Goal: Transaction & Acquisition: Purchase product/service

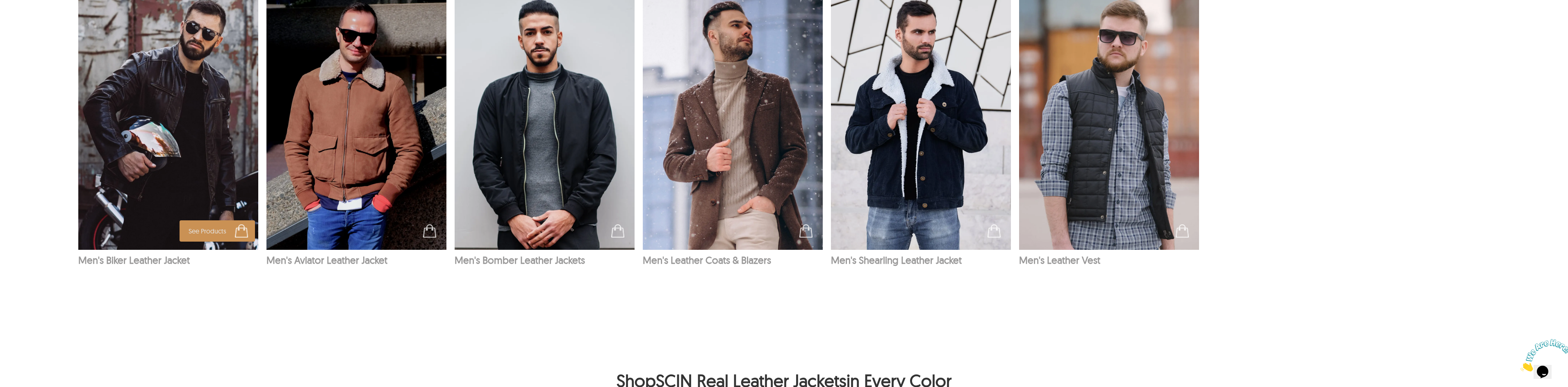
scroll to position [1615, 0]
click at [225, 137] on img at bounding box center [168, 115] width 180 height 270
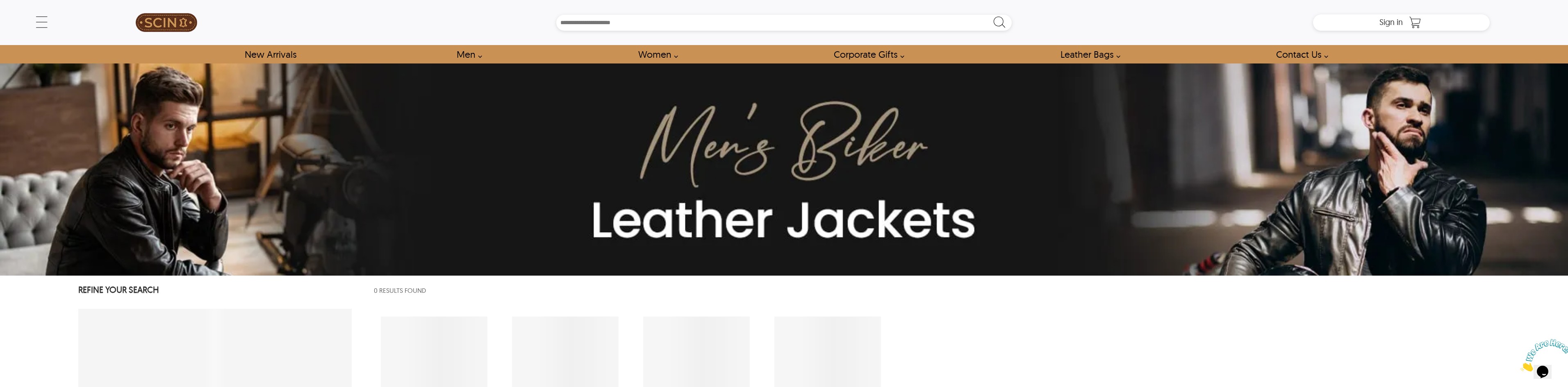
select select "********"
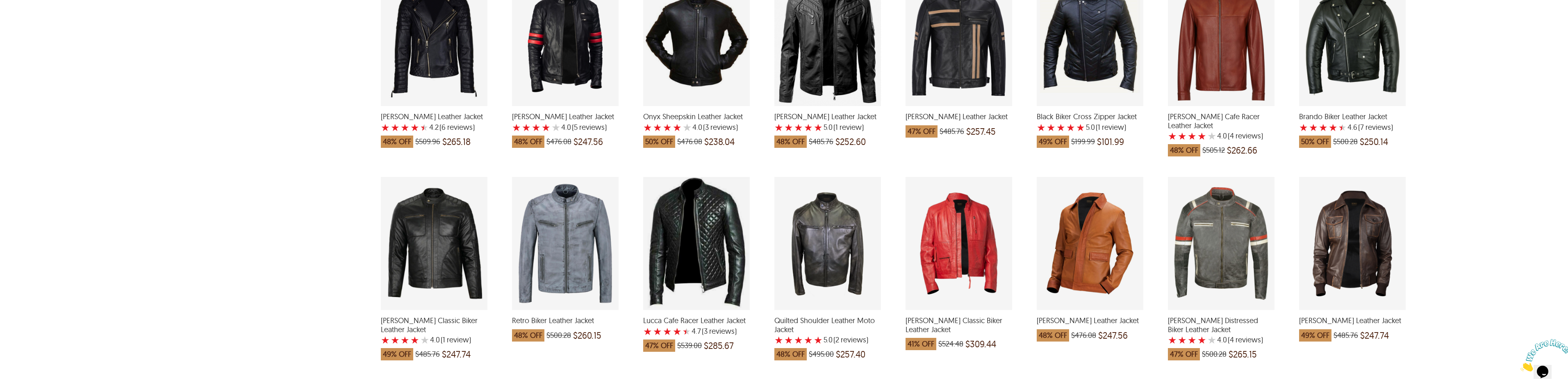
scroll to position [778, 0]
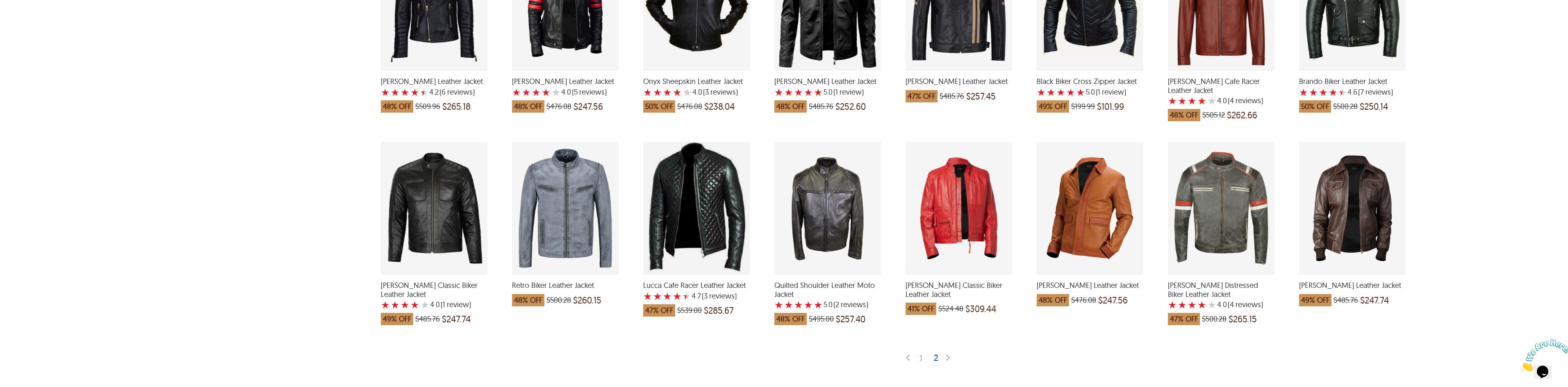
click at [938, 354] on div "2" at bounding box center [936, 358] width 12 height 8
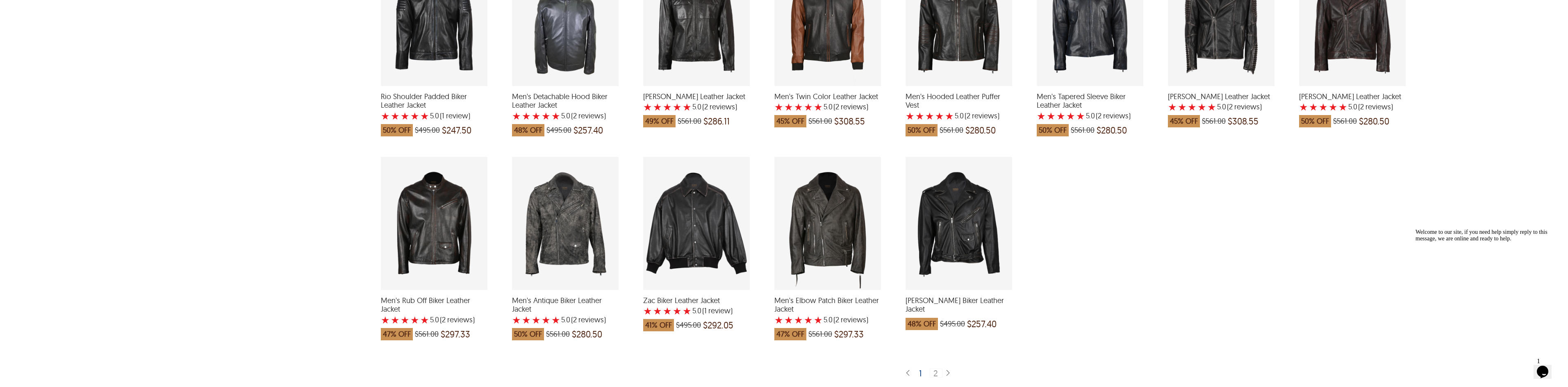
scroll to position [778, 0]
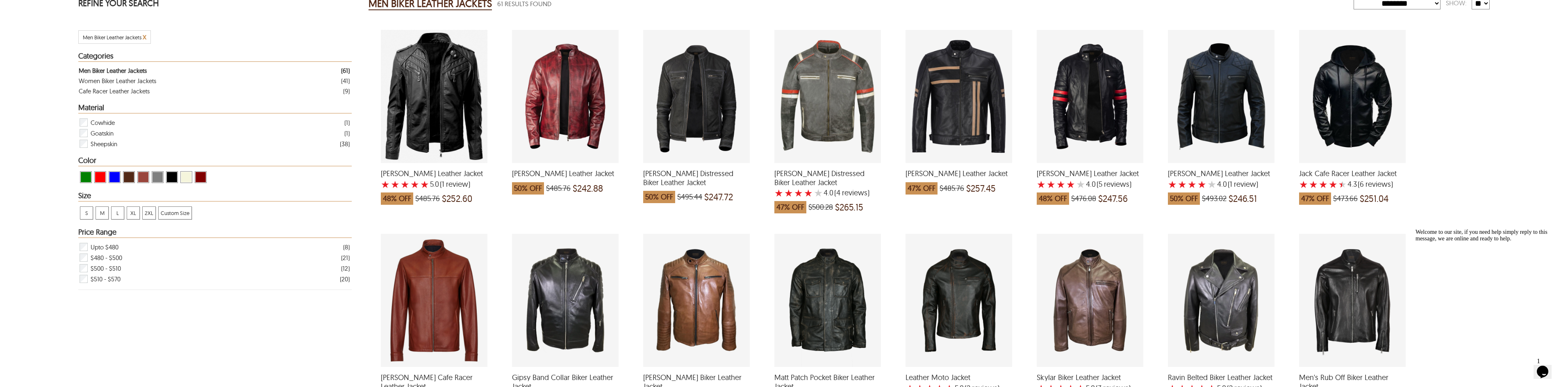
click at [1343, 131] on div "Jack Cafe Racer Leather Jacket with a 4.333333333333333 Star Rating 6 Product R…" at bounding box center [1352, 97] width 106 height 133
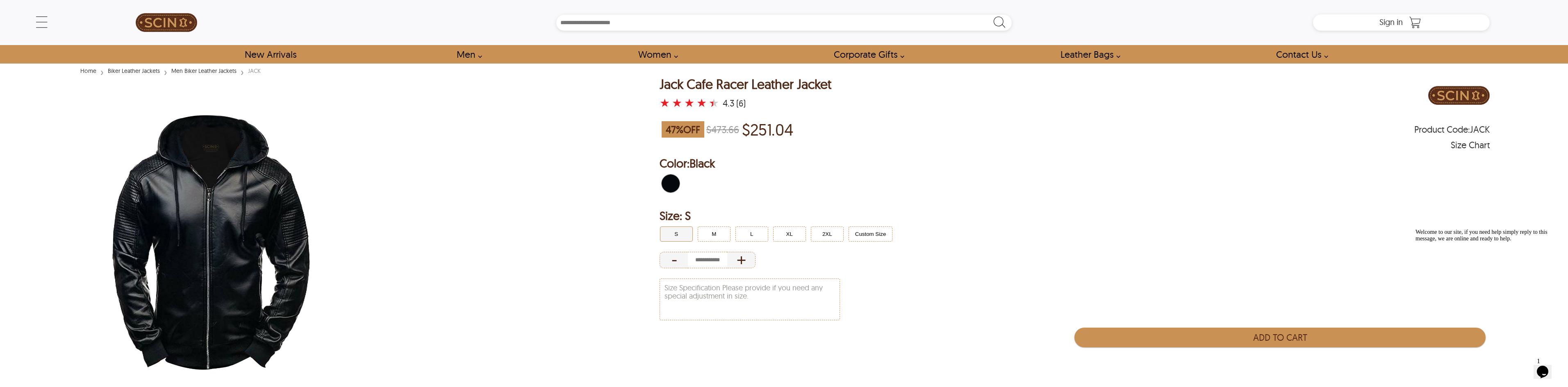
drag, startPoint x: 750, startPoint y: 232, endPoint x: 742, endPoint y: 244, distance: 14.4
click at [748, 232] on button "L" at bounding box center [751, 234] width 33 height 15
click at [722, 231] on button "M" at bounding box center [713, 234] width 33 height 15
click at [743, 235] on button "L" at bounding box center [751, 234] width 33 height 15
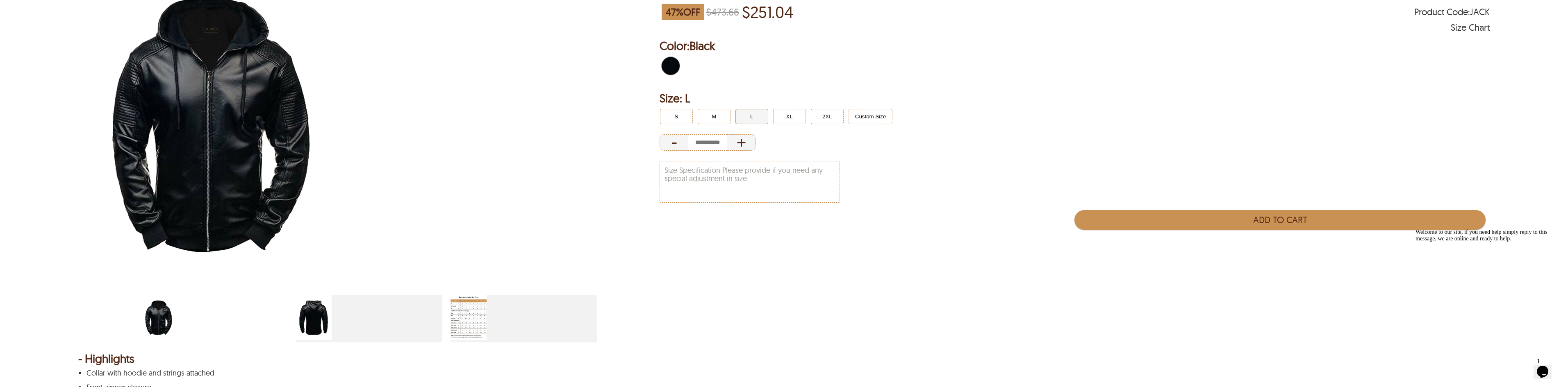
scroll to position [123, 0]
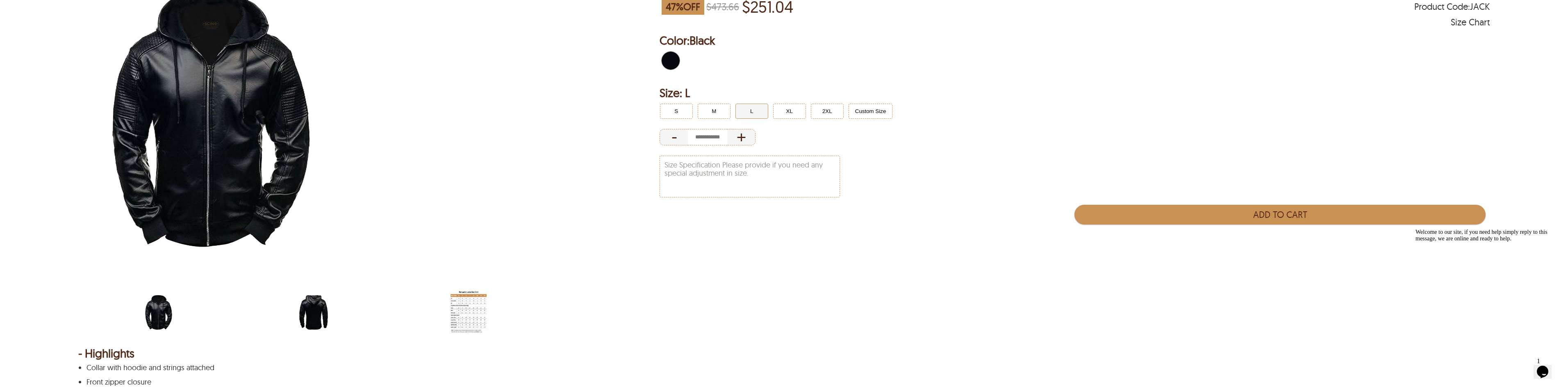
click at [313, 302] on img "black-hooded-cafe-racer-jacket-back.jpg" at bounding box center [314, 312] width 36 height 45
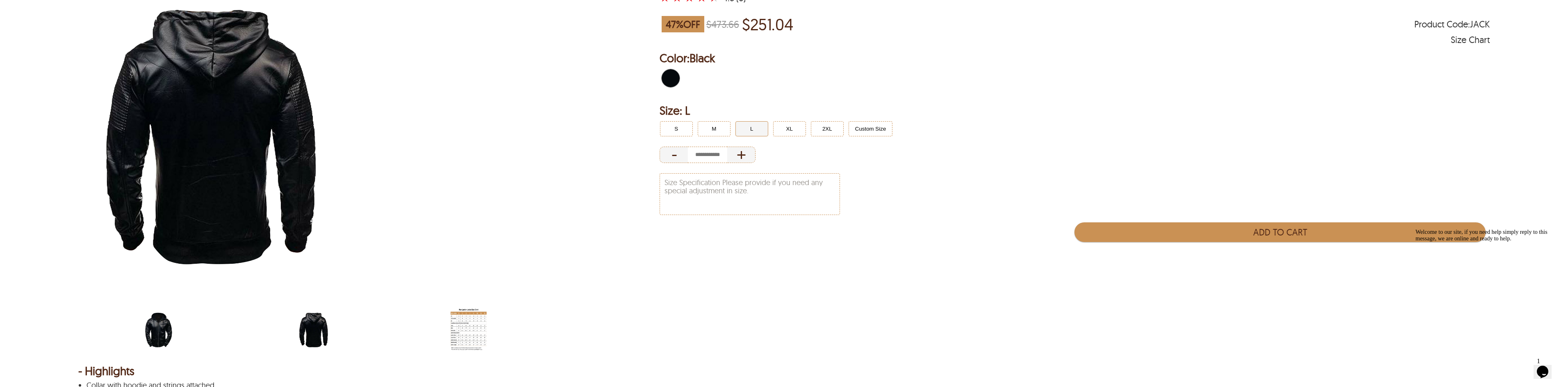
scroll to position [82, 0]
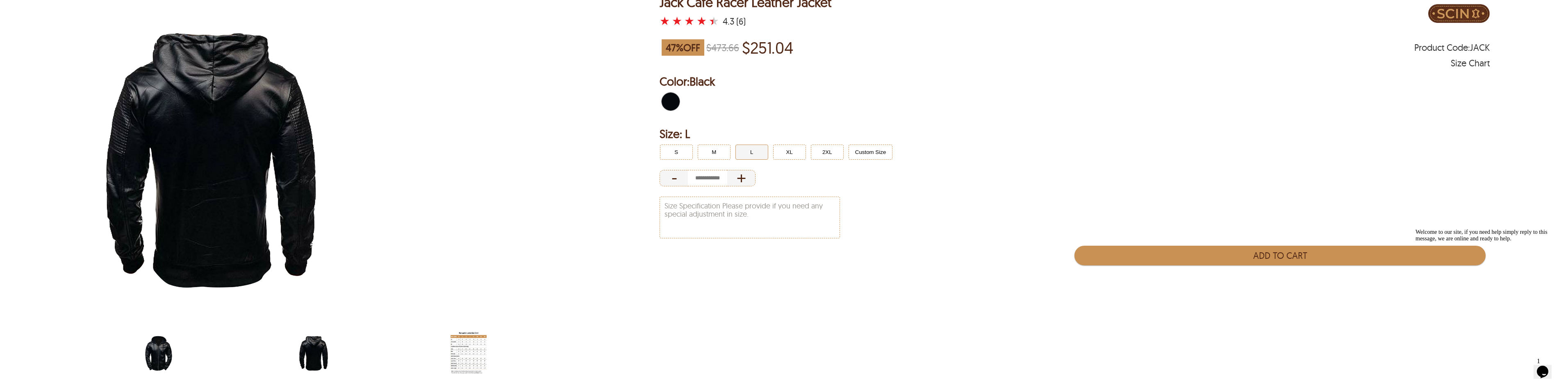
click at [165, 349] on img "black-hooded-cafe-racer-jacket.jpg" at bounding box center [159, 353] width 36 height 45
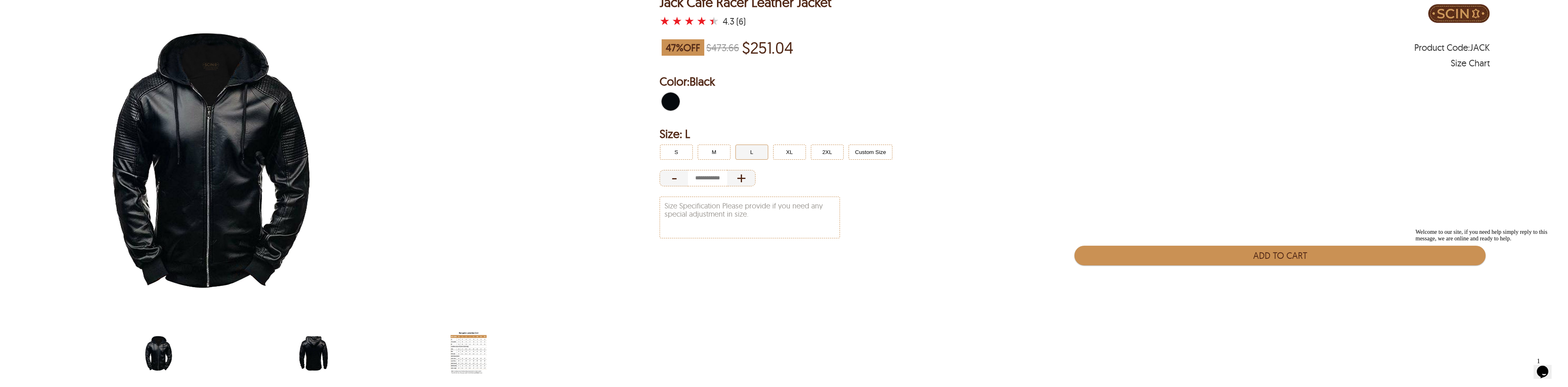
click at [308, 355] on img "black-hooded-cafe-racer-jacket-back.jpg" at bounding box center [314, 353] width 36 height 45
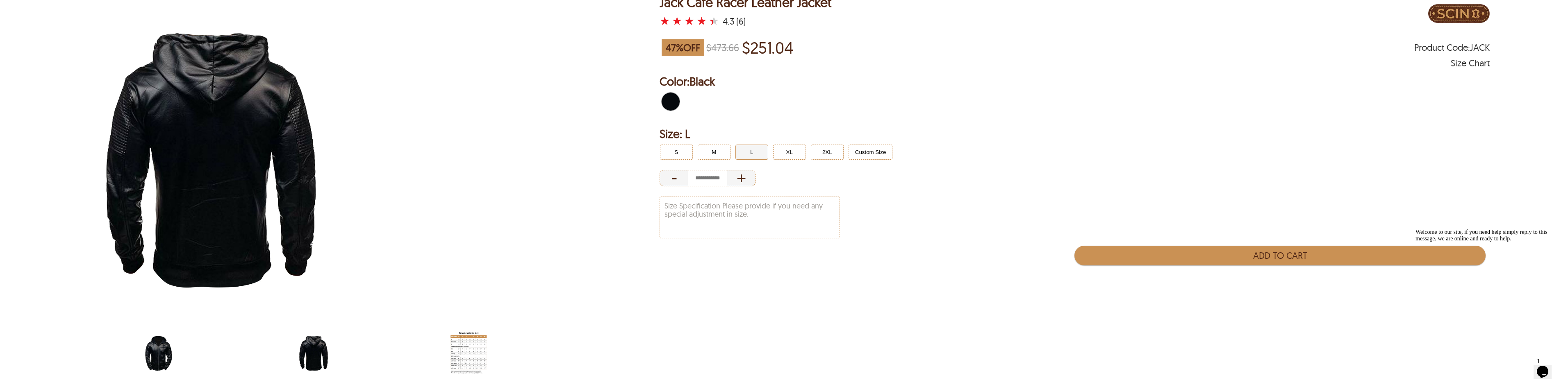
click at [164, 346] on img "black-hooded-cafe-racer-jacket.jpg" at bounding box center [159, 353] width 36 height 45
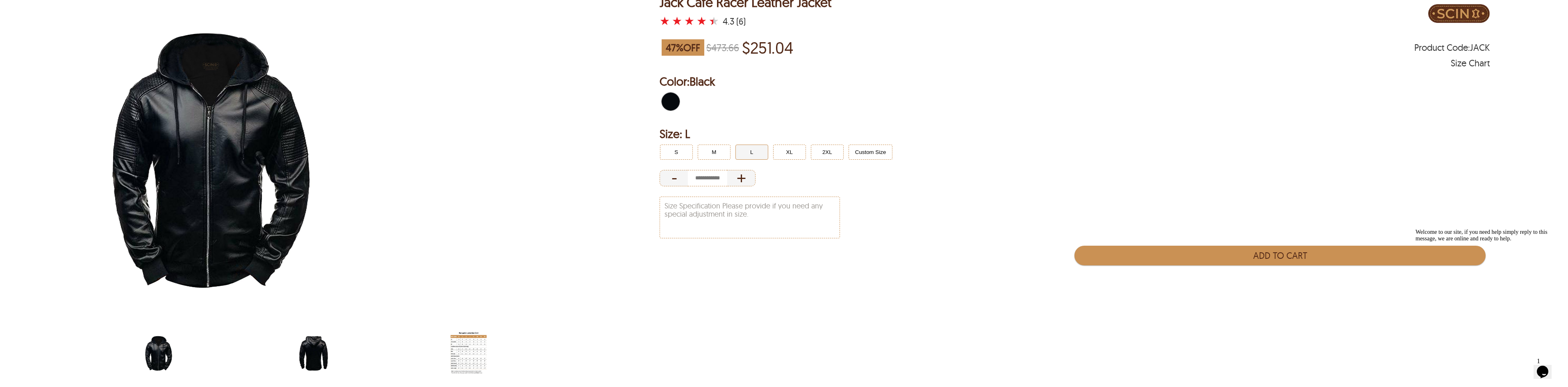
click at [310, 357] on img "black-hooded-cafe-racer-jacket-back.jpg" at bounding box center [314, 353] width 36 height 45
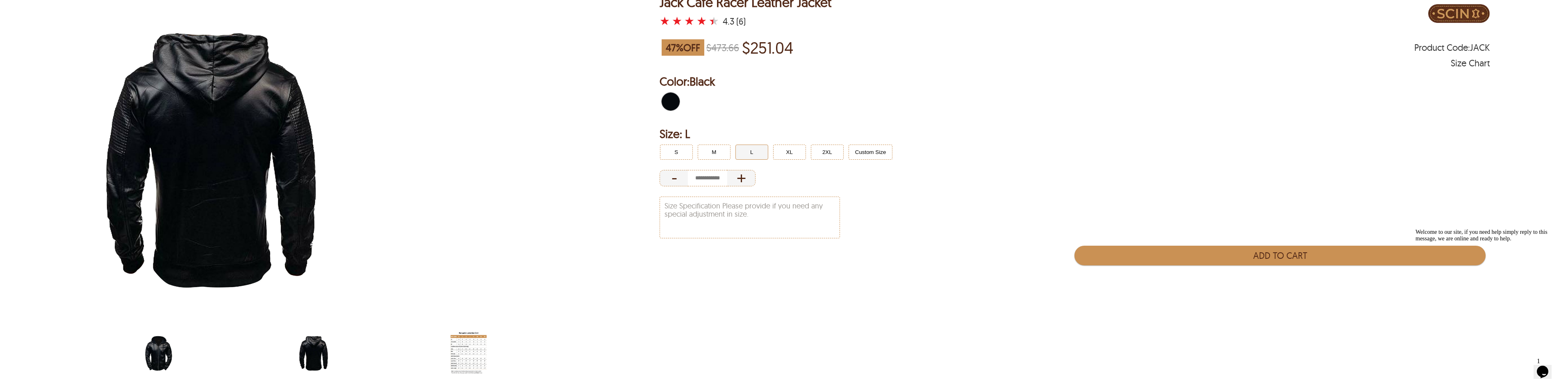
click at [169, 345] on img "black-hooded-cafe-racer-jacket.jpg" at bounding box center [159, 353] width 36 height 45
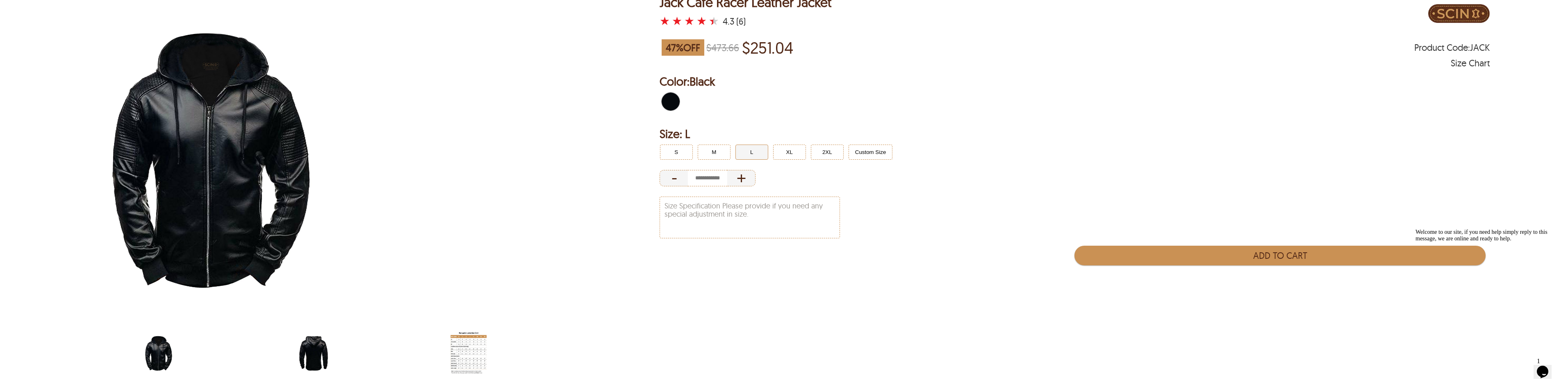
drag, startPoint x: 439, startPoint y: 148, endPoint x: 431, endPoint y: 147, distance: 8.1
select select "********"
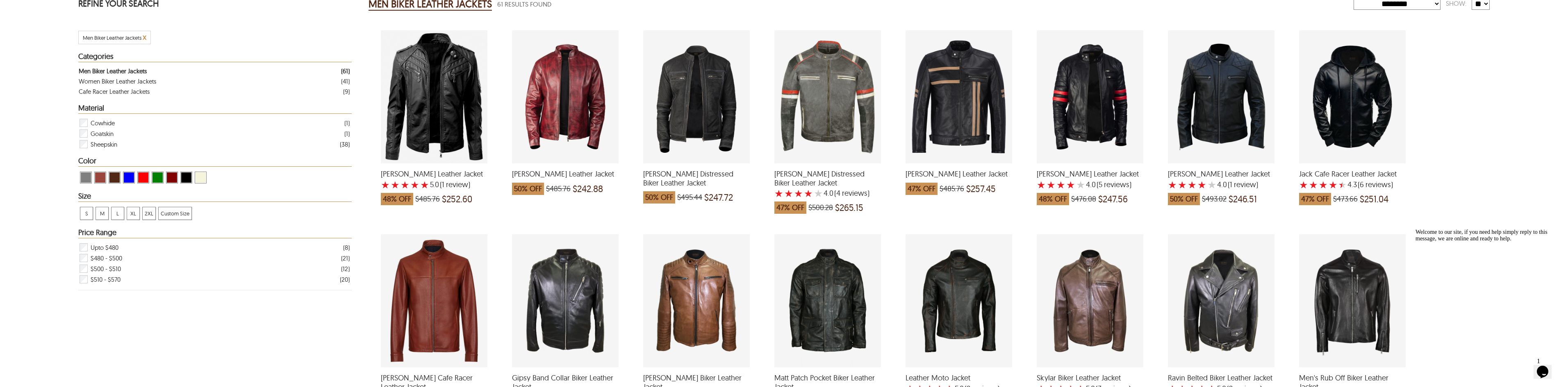
scroll to position [287, 0]
drag, startPoint x: 380, startPoint y: 197, endPoint x: 371, endPoint y: 181, distance: 18.4
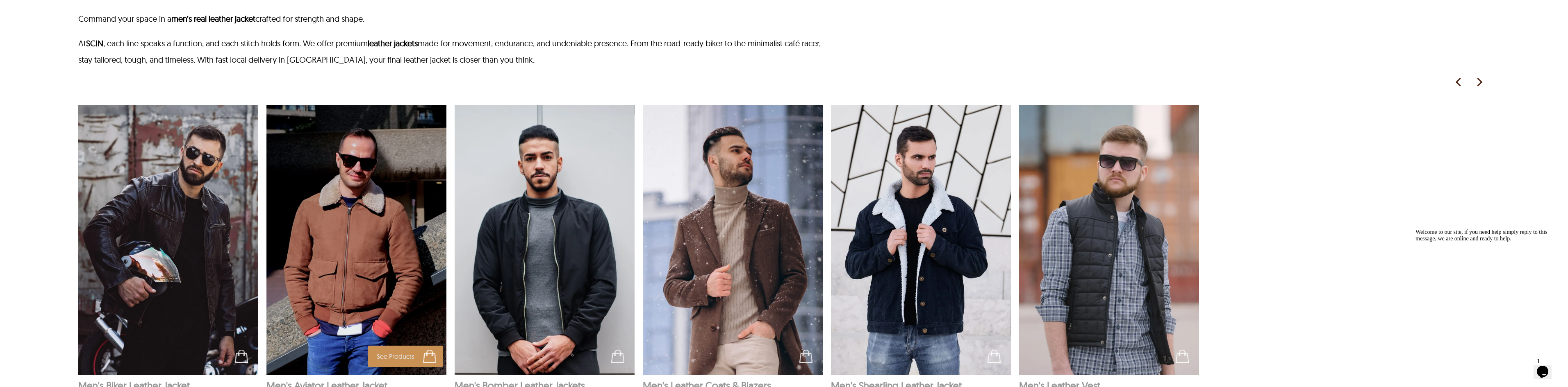
scroll to position [1556, 0]
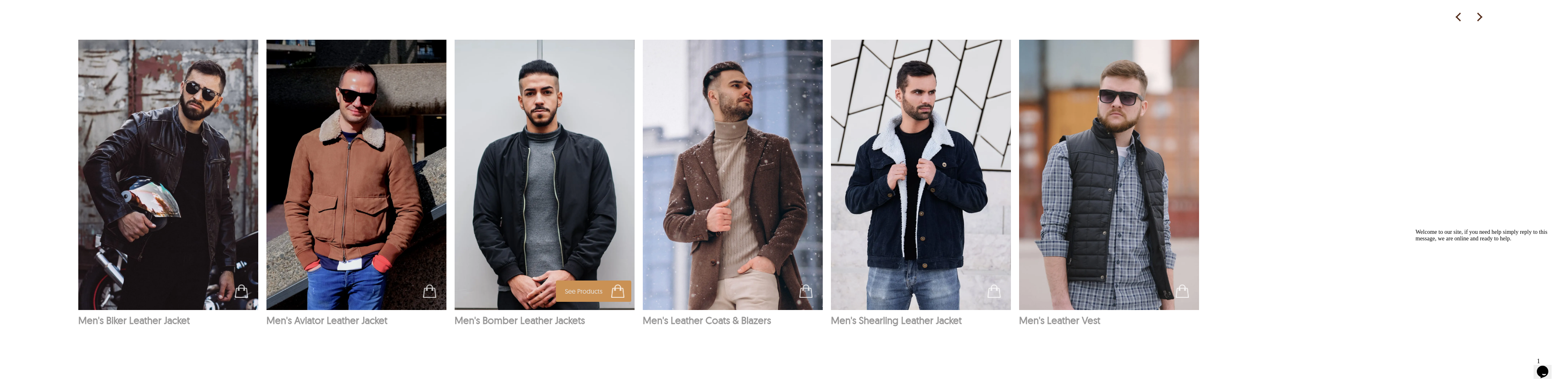
click at [581, 197] on img at bounding box center [544, 174] width 180 height 270
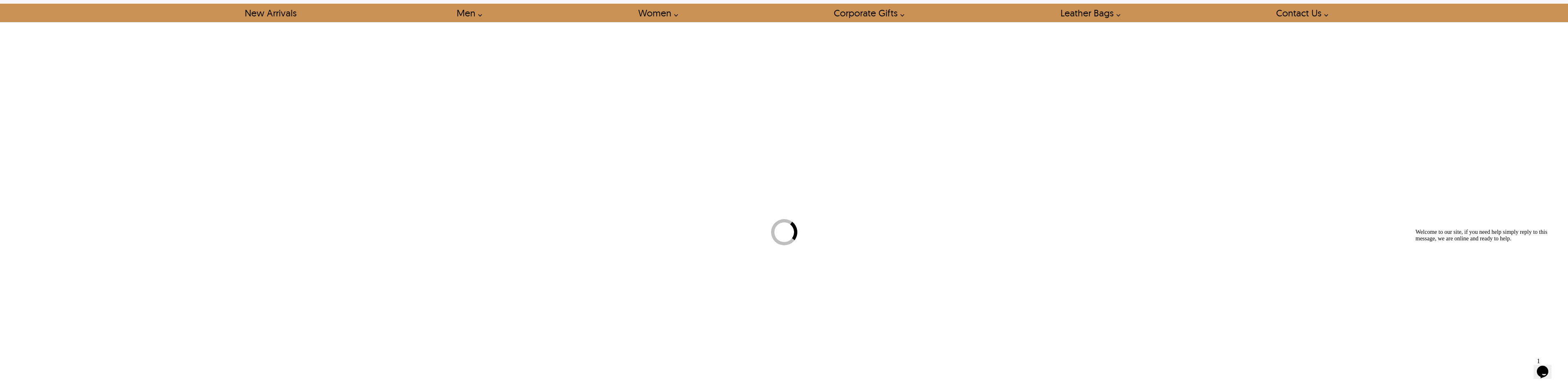
select select "********"
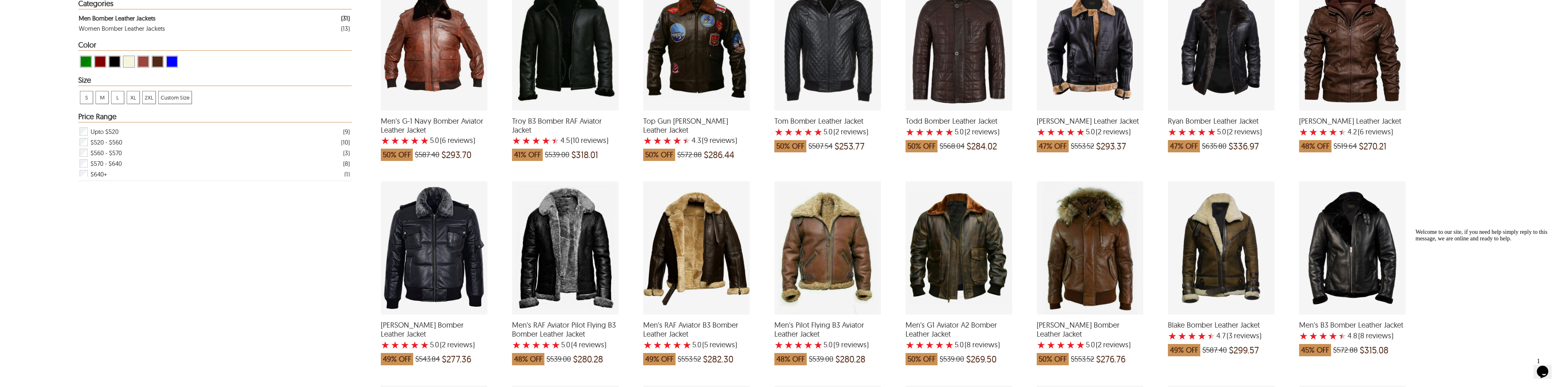
scroll to position [328, 0]
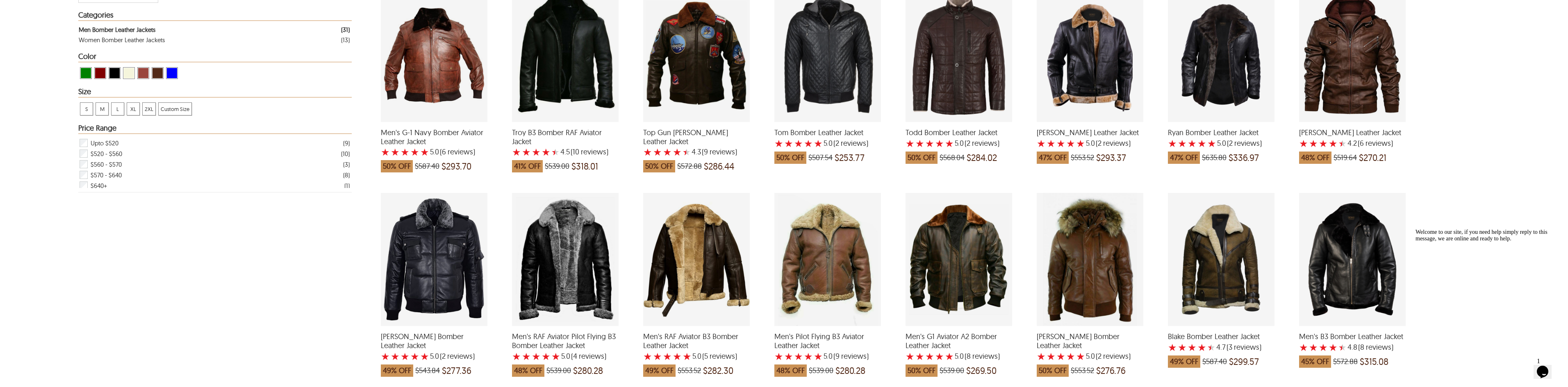
drag, startPoint x: 677, startPoint y: 203, endPoint x: 670, endPoint y: 204, distance: 7.1
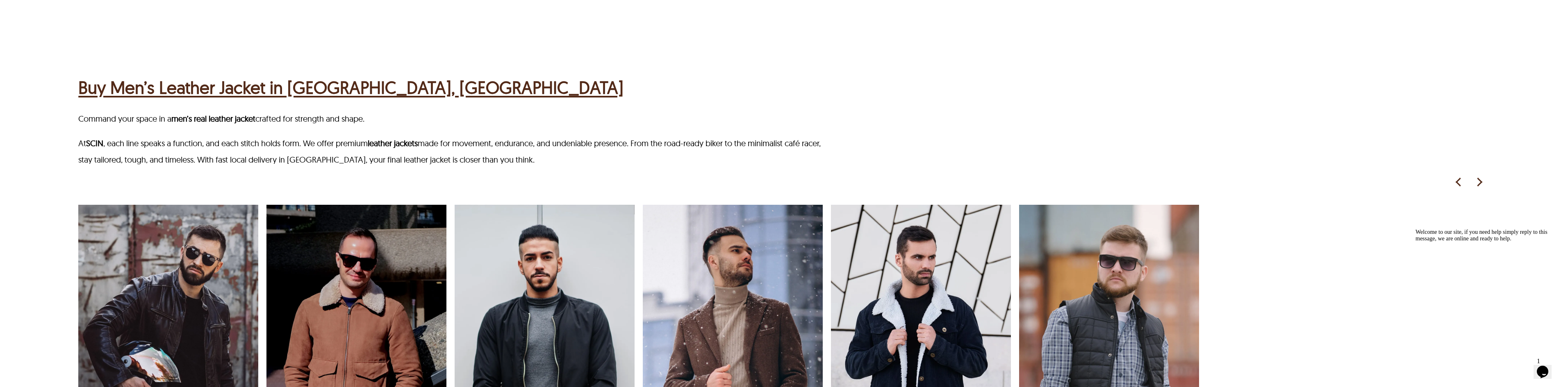
scroll to position [1517, 0]
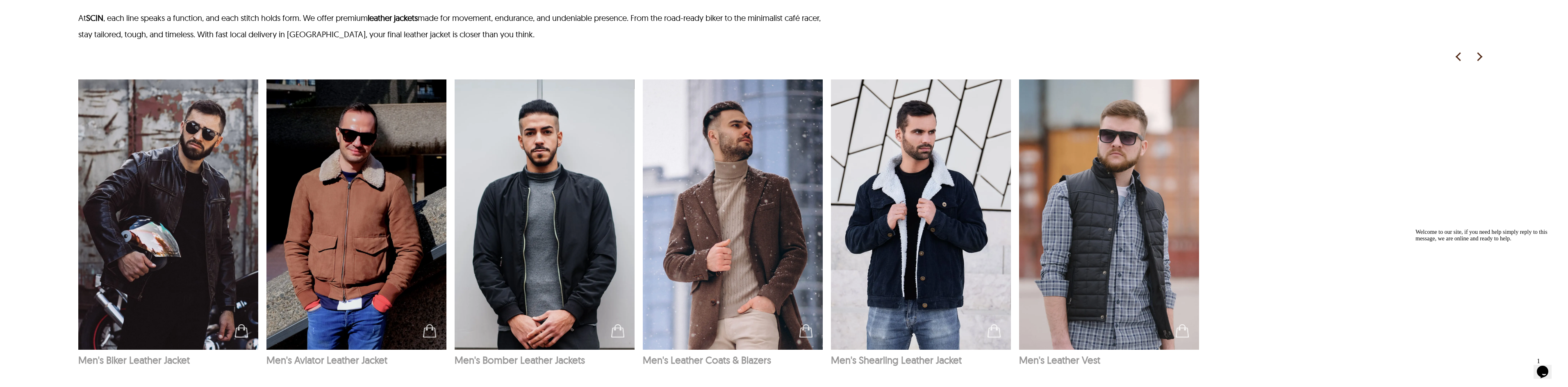
click at [754, 220] on img at bounding box center [732, 214] width 180 height 270
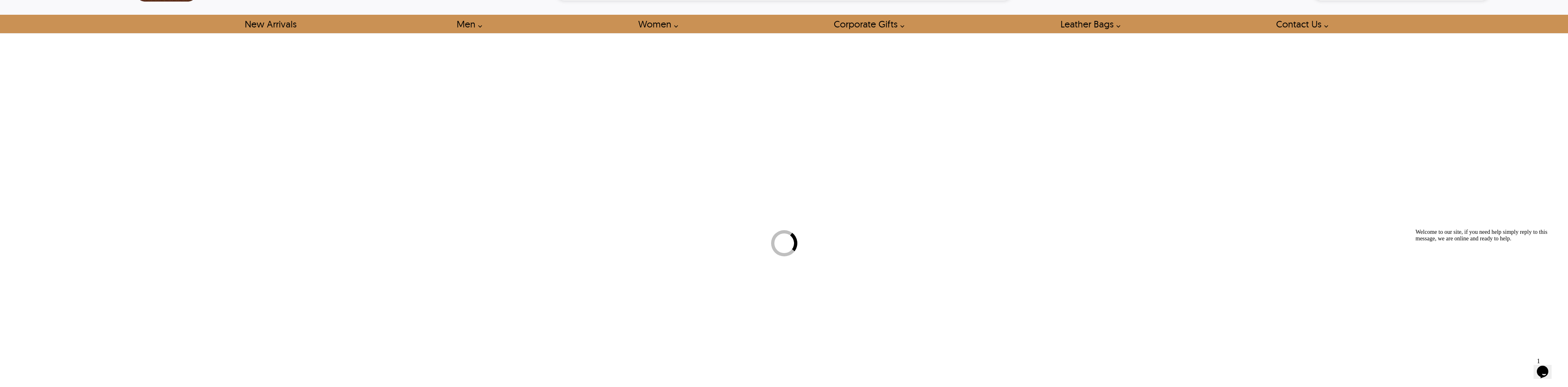
scroll to position [5, 0]
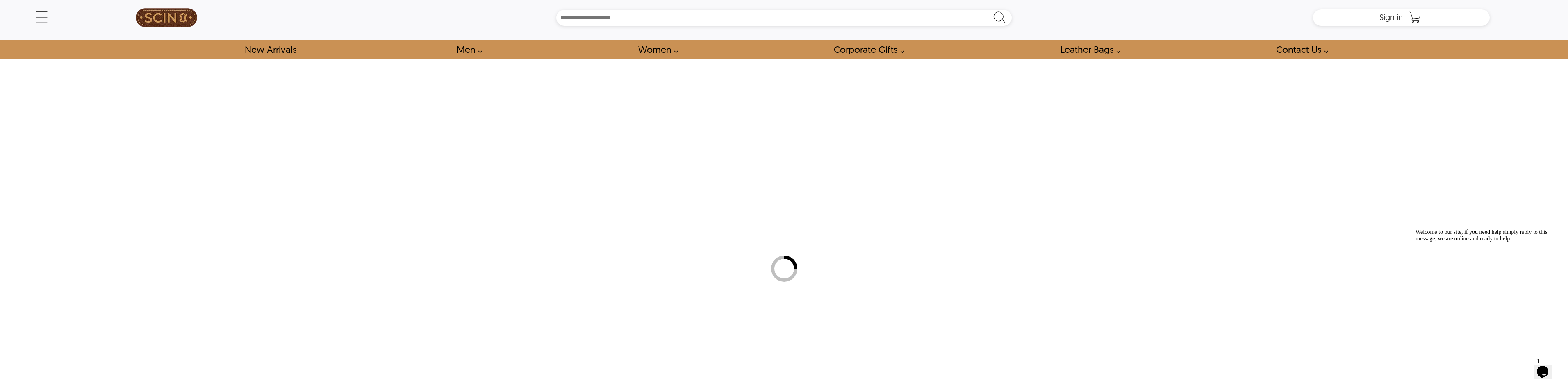
select select "********"
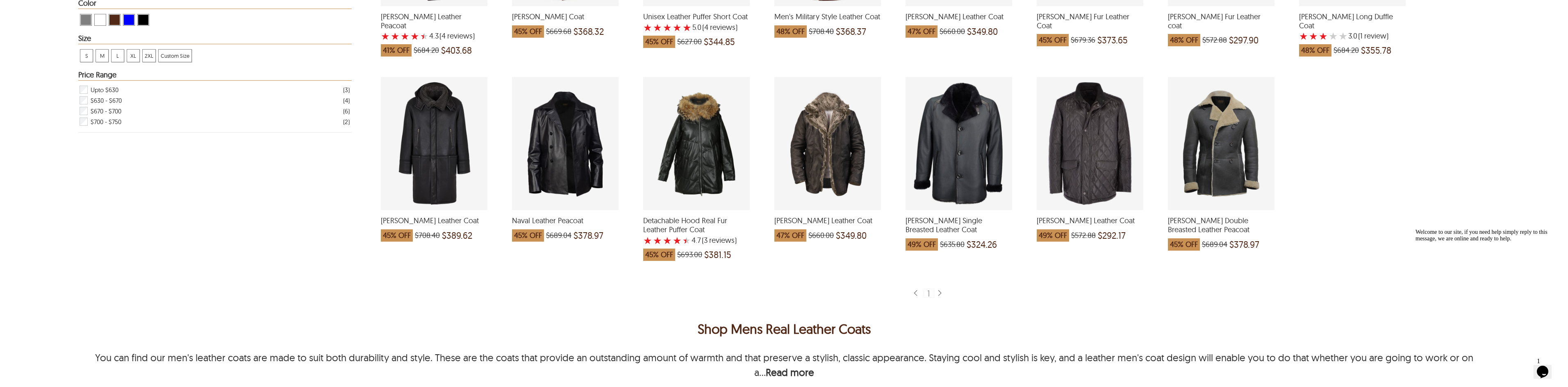
scroll to position [450, 0]
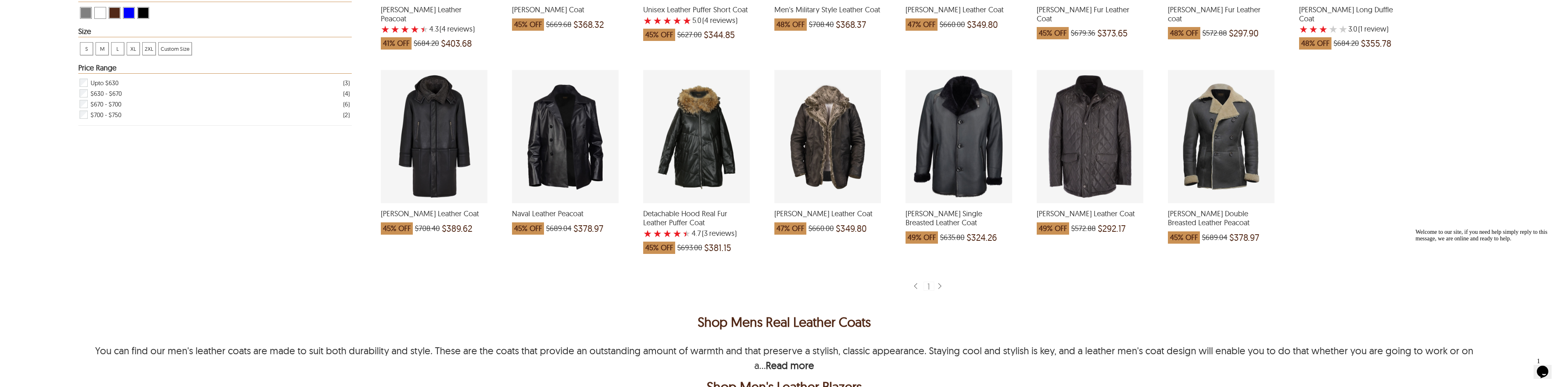
drag, startPoint x: 750, startPoint y: 194, endPoint x: 746, endPoint y: 192, distance: 4.5
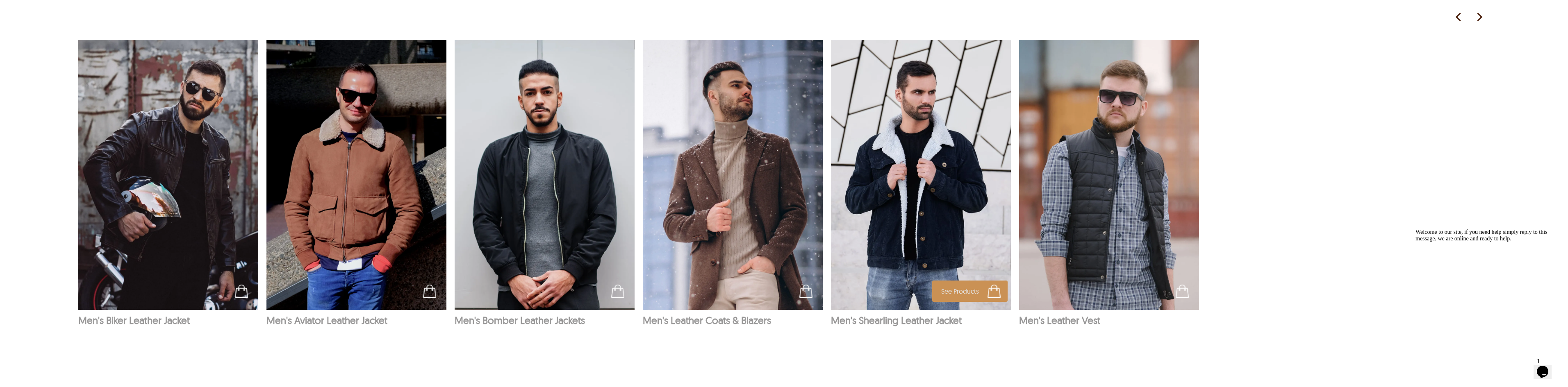
click at [920, 189] on img at bounding box center [921, 174] width 180 height 270
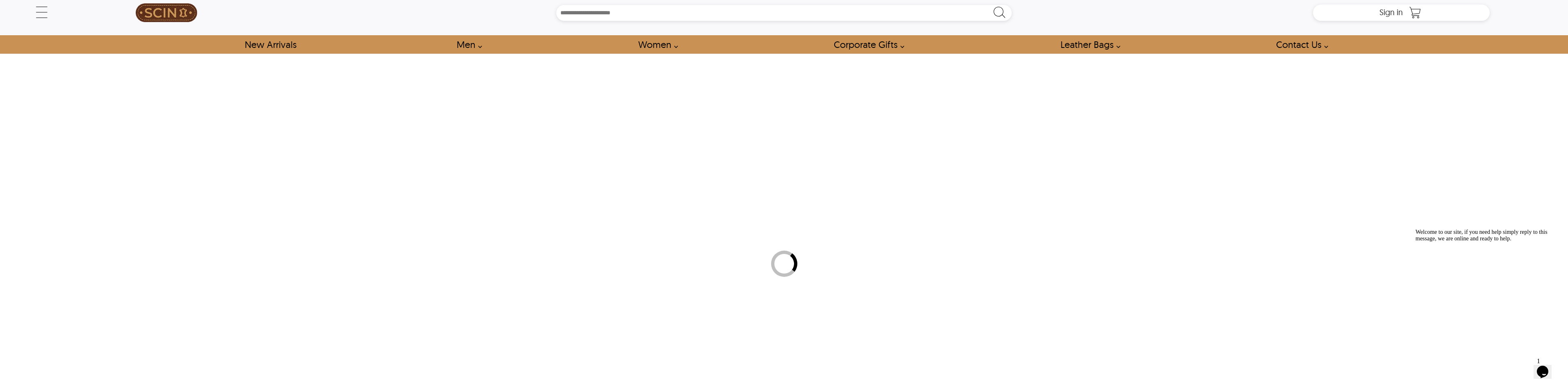
select select "********"
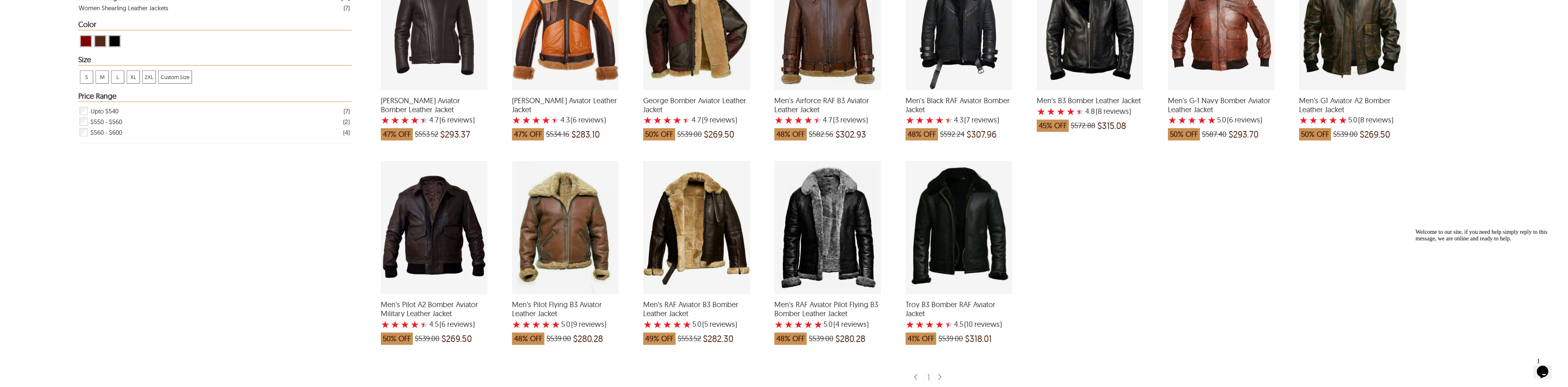
scroll to position [369, 0]
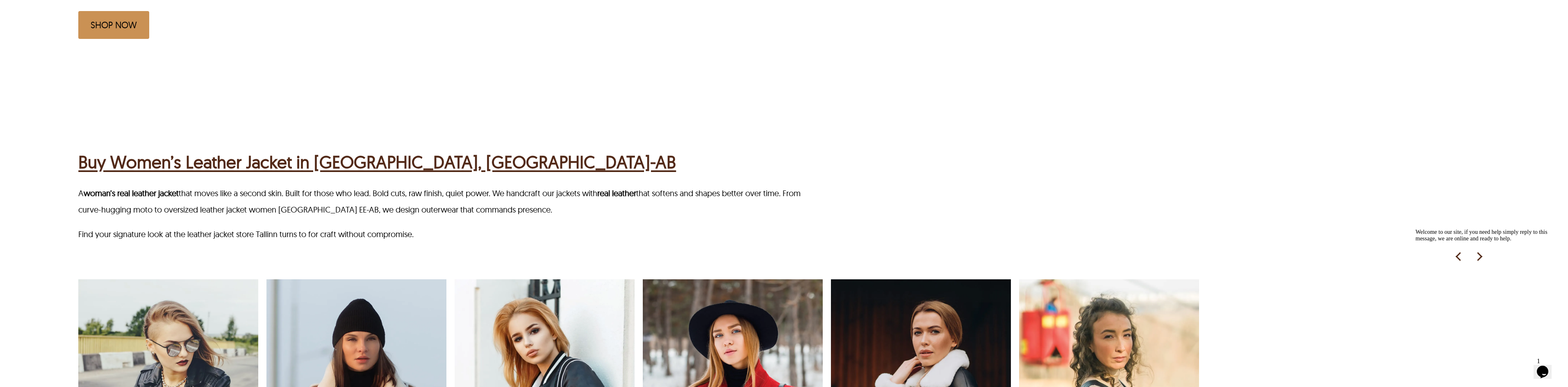
scroll to position [1025, 0]
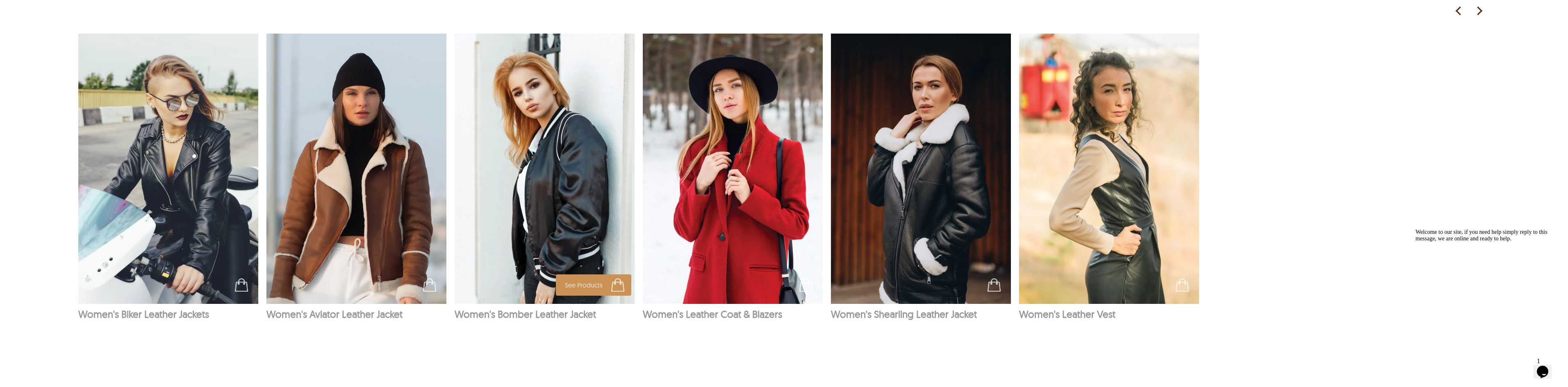
drag, startPoint x: 519, startPoint y: 81, endPoint x: 498, endPoint y: 81, distance: 21.0
